Goal: Manage account settings

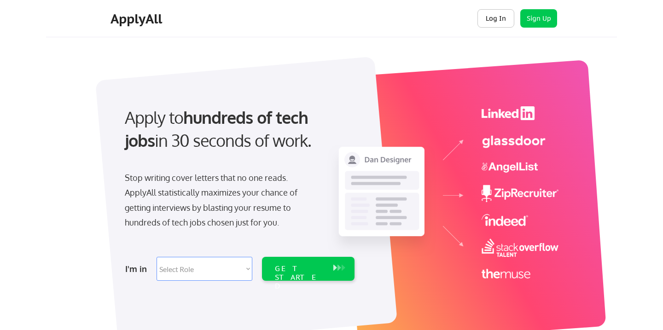
click at [494, 15] on button "Log In" at bounding box center [495, 18] width 37 height 18
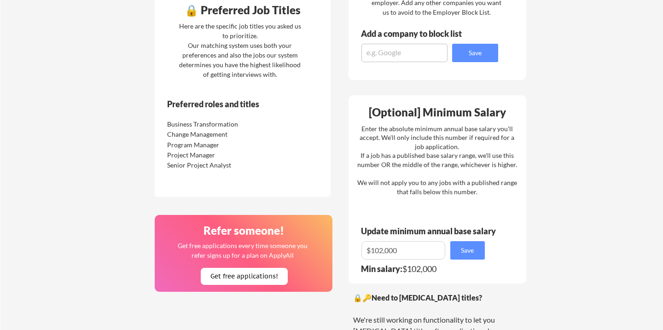
scroll to position [462, 0]
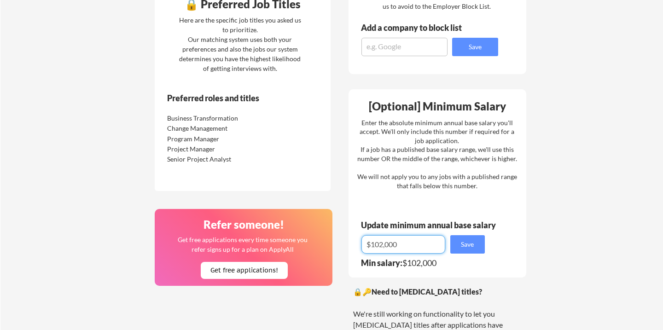
drag, startPoint x: 407, startPoint y: 245, endPoint x: 372, endPoint y: 243, distance: 35.6
click at [372, 243] on input "input" at bounding box center [403, 244] width 84 height 18
type input "$80,000"
click at [468, 242] on button "Save" at bounding box center [467, 244] width 35 height 18
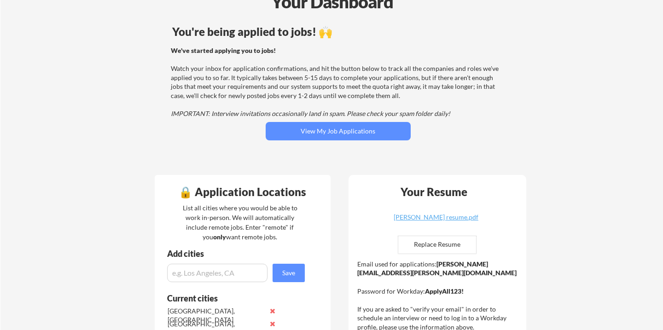
scroll to position [0, 0]
